Goal: Task Accomplishment & Management: Manage account settings

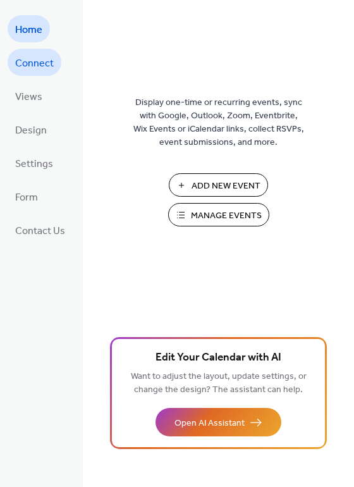
click at [29, 75] on link "Connect" at bounding box center [35, 62] width 54 height 27
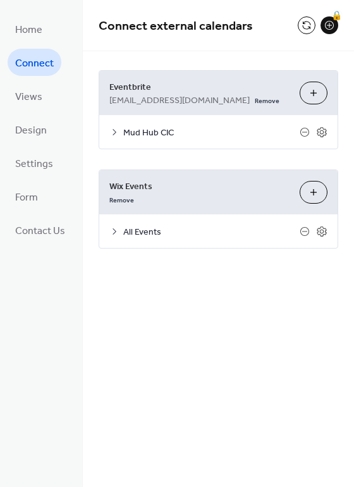
click at [321, 197] on button "Customize" at bounding box center [314, 192] width 28 height 23
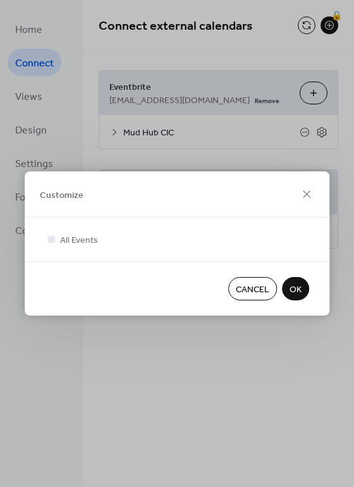
click at [304, 289] on button "OK" at bounding box center [295, 288] width 27 height 23
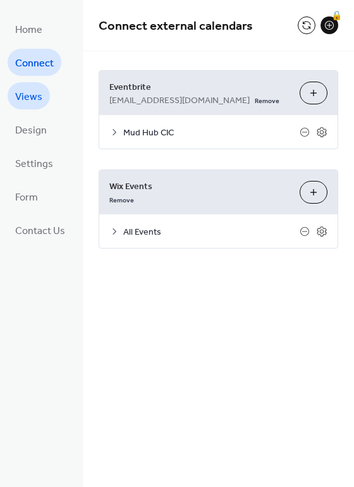
click at [33, 93] on span "Views" at bounding box center [28, 97] width 27 height 20
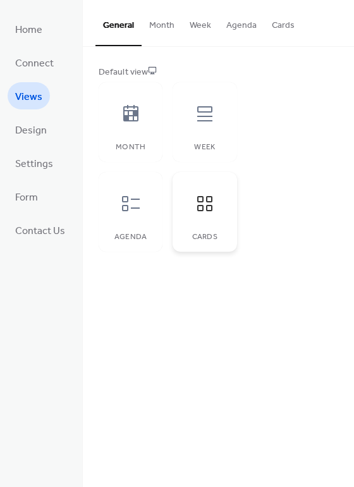
click at [223, 215] on div "Cards" at bounding box center [205, 212] width 64 height 80
click at [283, 31] on button "Cards" at bounding box center [283, 22] width 38 height 45
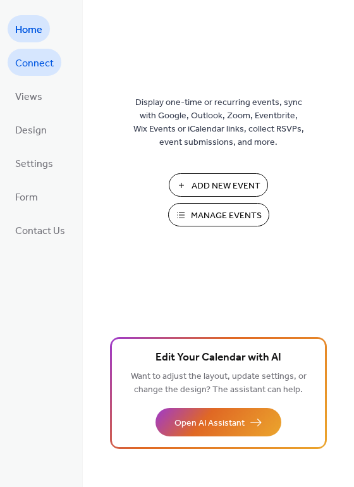
click at [37, 63] on span "Connect" at bounding box center [34, 64] width 39 height 20
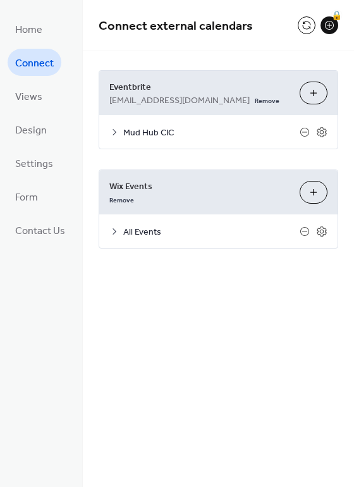
click at [318, 201] on button "Customize" at bounding box center [314, 192] width 28 height 23
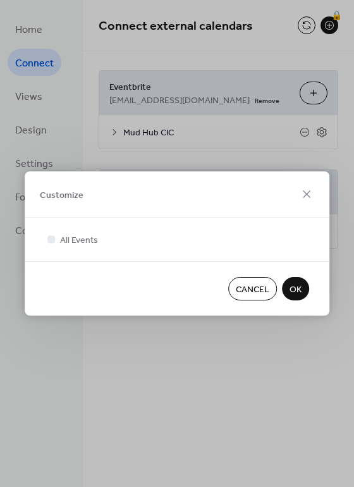
click at [301, 294] on span "OK" at bounding box center [296, 289] width 12 height 13
